Goal: Information Seeking & Learning: Learn about a topic

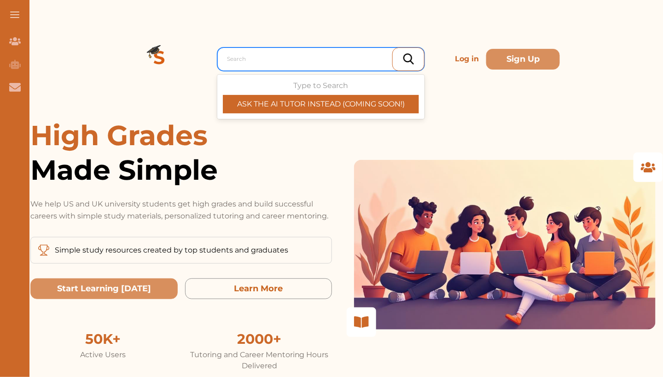
click at [292, 57] on div at bounding box center [323, 58] width 192 height 13
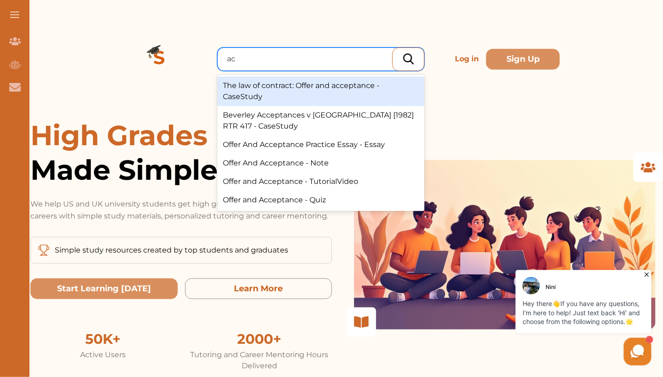
type input "a"
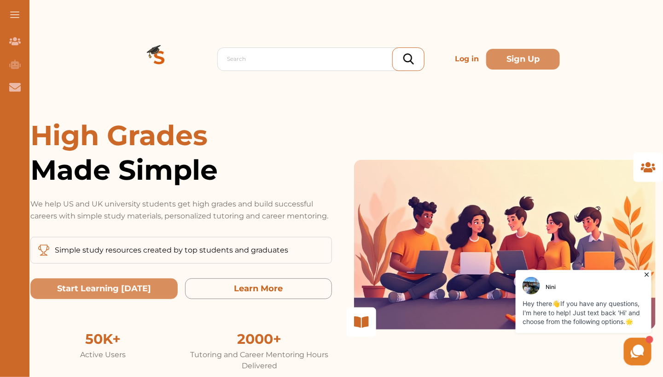
click at [470, 59] on p "Log in" at bounding box center [466, 59] width 31 height 18
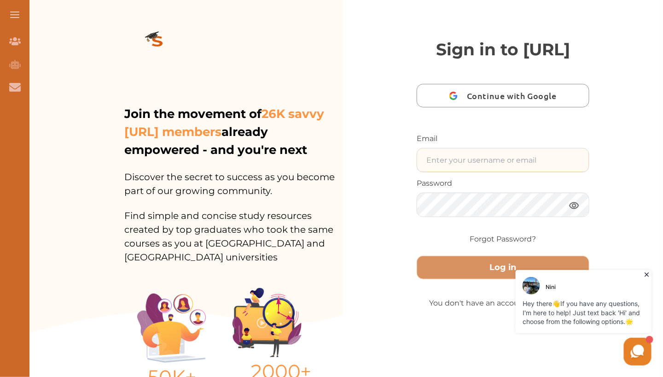
click at [445, 172] on input "text" at bounding box center [503, 159] width 172 height 23
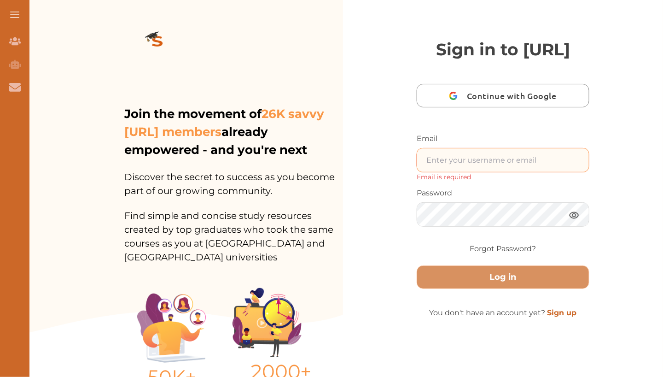
type input "nini.sarishvili@simplestudying.com"
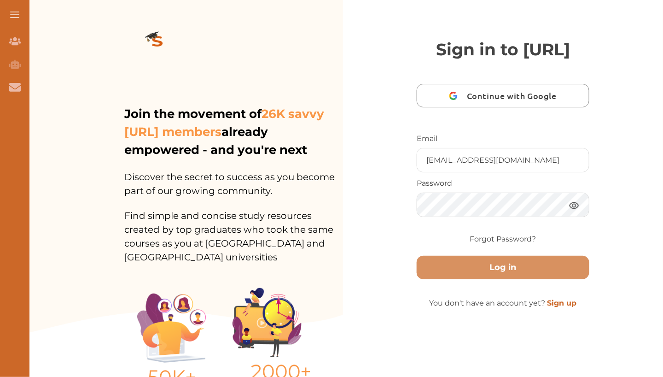
click at [530, 297] on form "Email nini.sarishvili@simplestudying.com Password Forgot Password? Log in" at bounding box center [503, 215] width 173 height 164
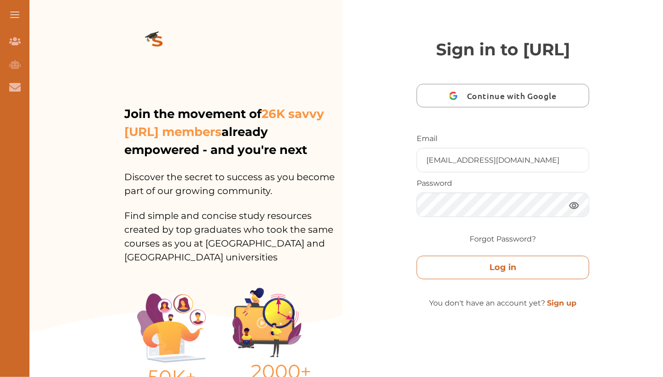
click at [524, 279] on button "Log in" at bounding box center [503, 267] width 173 height 23
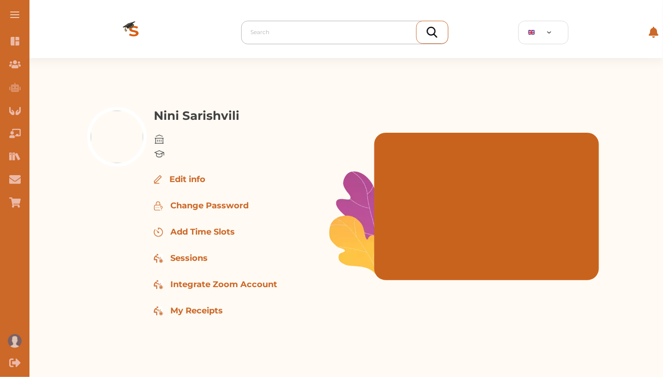
click at [295, 31] on div at bounding box center [347, 32] width 192 height 13
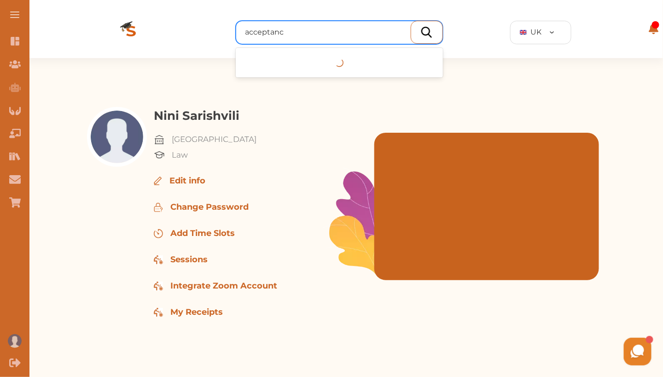
type input "acceptance"
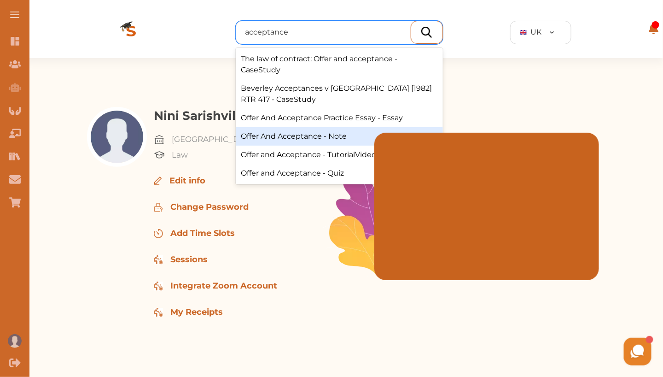
click at [297, 133] on div "Offer And Acceptance - Note" at bounding box center [339, 136] width 207 height 18
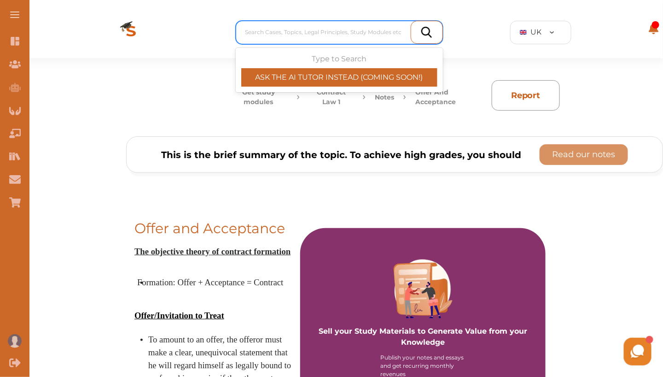
click at [348, 28] on div at bounding box center [341, 32] width 192 height 13
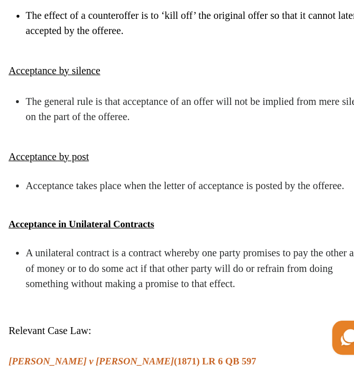
scroll to position [1024, 0]
